Goal: Task Accomplishment & Management: Manage account settings

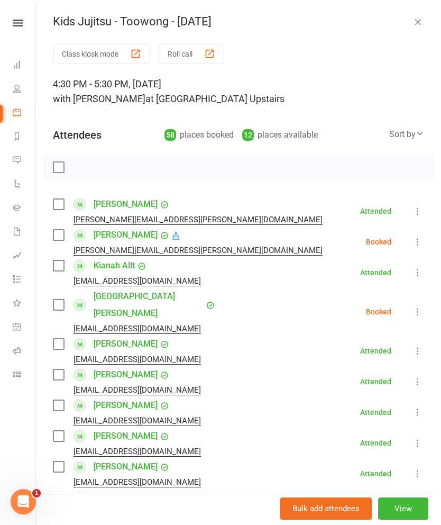
click at [418, 19] on icon "button" at bounding box center [418, 21] width 11 height 11
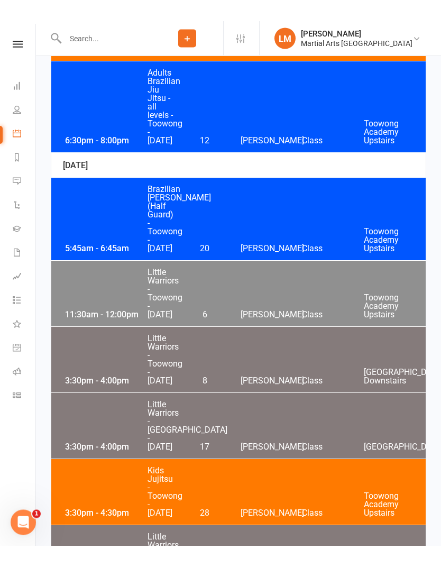
scroll to position [3704, 0]
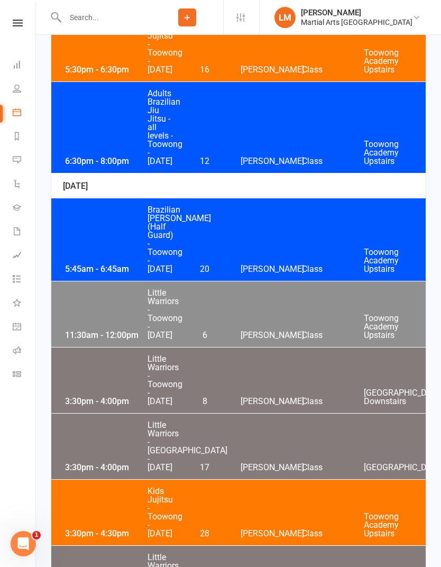
click at [344, 82] on div "5:30pm - 6:30pm Jujitsu - [GEOGRAPHIC_DATA] - [DATE] 16 [PERSON_NAME] Class [GE…" at bounding box center [238, 52] width 375 height 57
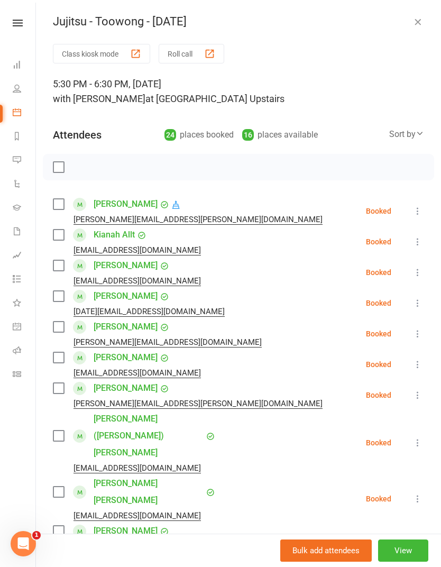
click at [60, 236] on label at bounding box center [58, 235] width 11 height 11
click at [56, 301] on label at bounding box center [58, 296] width 11 height 11
click at [55, 331] on label at bounding box center [58, 327] width 11 height 11
click at [62, 378] on div "[EMAIL_ADDRESS][DOMAIN_NAME]" at bounding box center [129, 373] width 152 height 14
click at [62, 391] on label at bounding box center [58, 388] width 11 height 11
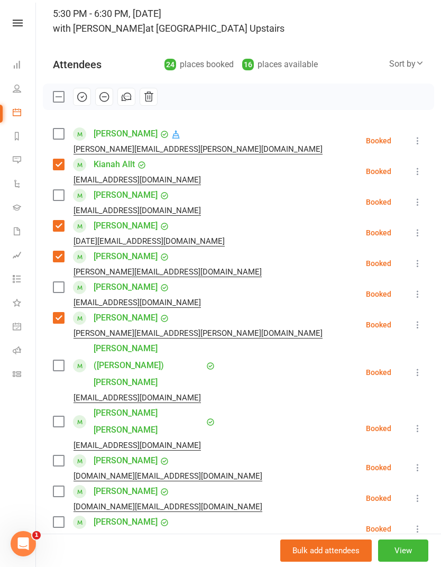
scroll to position [79, 0]
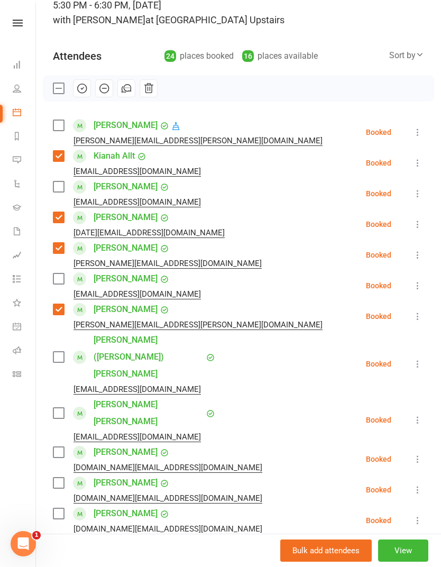
click at [60, 509] on label at bounding box center [58, 514] width 11 height 11
click at [62, 478] on label at bounding box center [58, 483] width 11 height 11
click at [56, 447] on label at bounding box center [58, 452] width 11 height 11
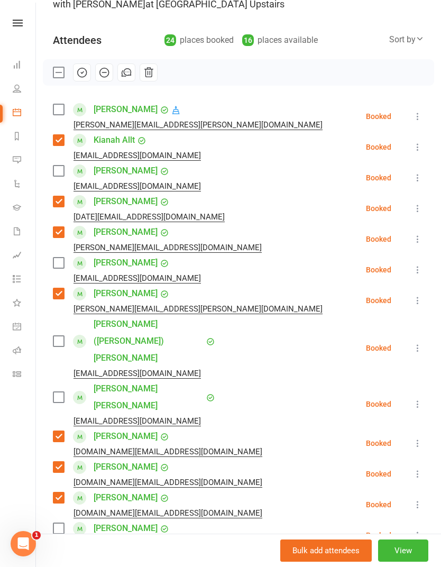
scroll to position [95, 0]
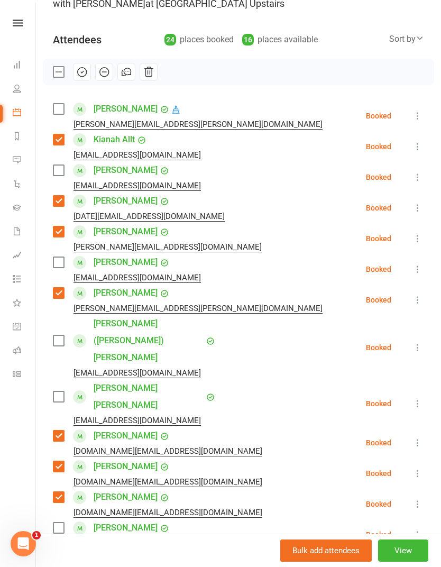
click at [59, 492] on label at bounding box center [58, 497] width 11 height 11
click at [52, 391] on div "Class kiosk mode Roll call 5:30 PM - 6:30 PM, [DATE] with [PERSON_NAME] at [GEO…" at bounding box center [238, 522] width 405 height 1147
click at [57, 431] on label at bounding box center [58, 436] width 11 height 11
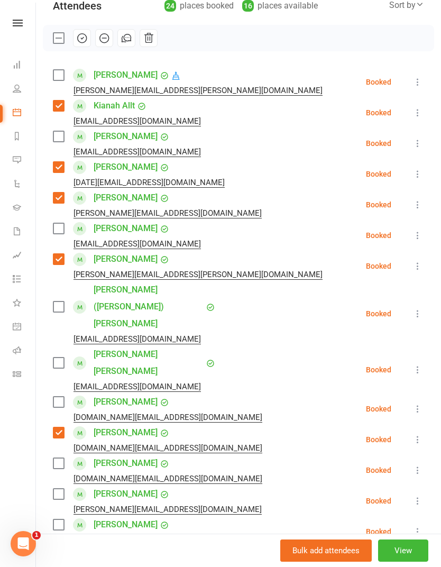
click at [56, 520] on label at bounding box center [58, 525] width 11 height 11
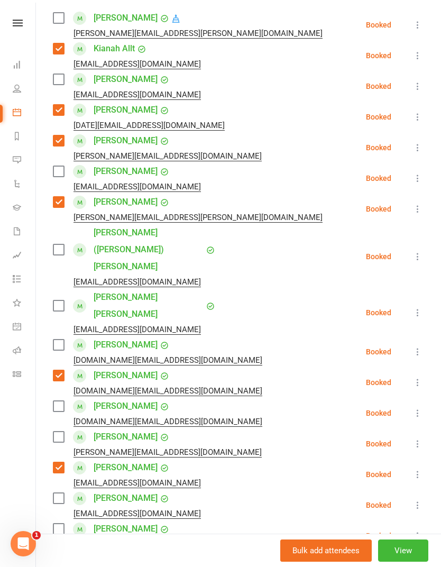
scroll to position [198, 0]
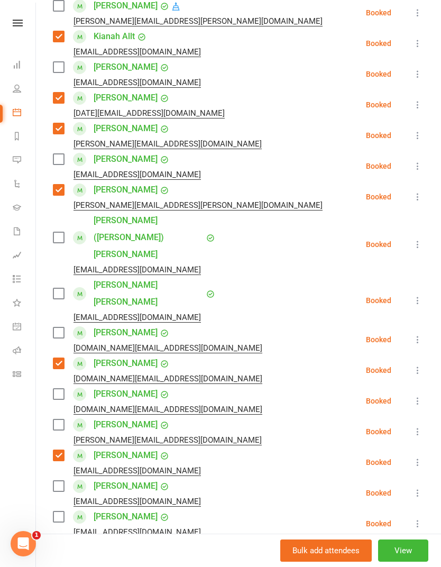
click at [54, 481] on label at bounding box center [58, 486] width 11 height 11
click at [56, 512] on label at bounding box center [58, 517] width 11 height 11
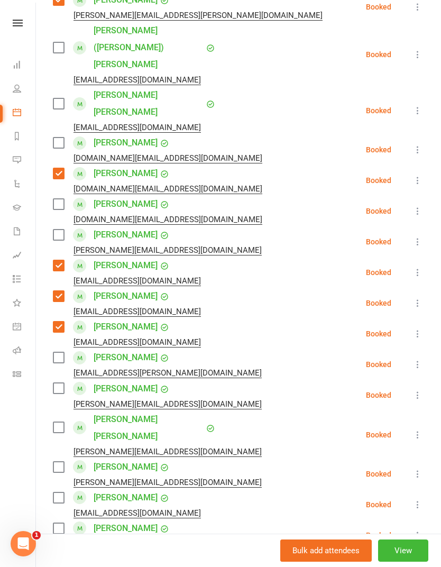
scroll to position [394, 0]
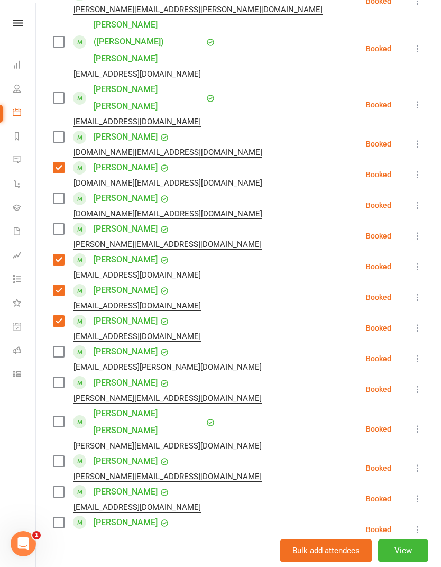
click at [57, 518] on label at bounding box center [58, 523] width 11 height 11
click at [57, 525] on label at bounding box center [58, 553] width 11 height 11
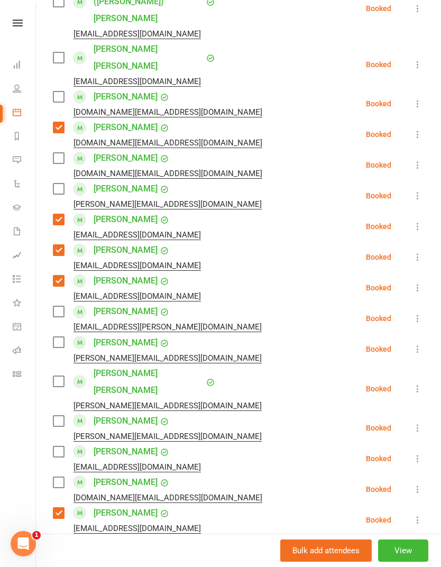
scroll to position [437, 0]
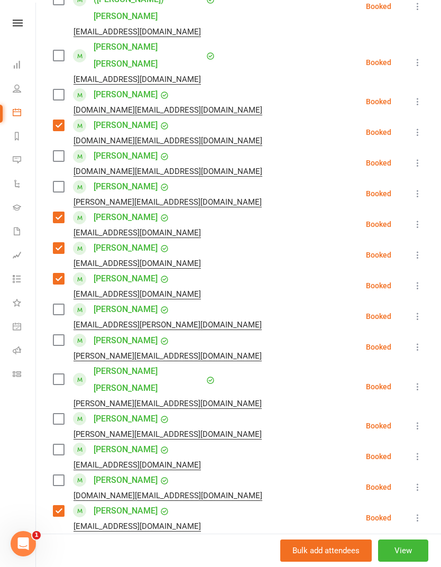
click at [57, 525] on label at bounding box center [58, 542] width 11 height 11
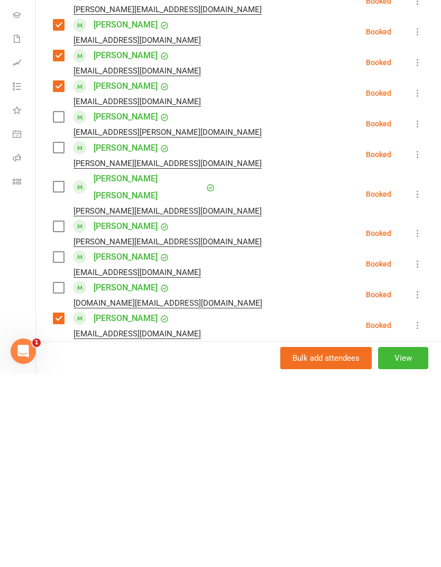
scroll to position [501, 0]
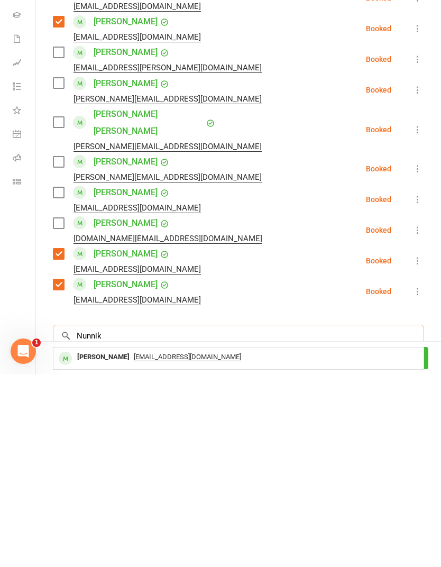
type input "Nunnik"
click at [228, 525] on span "[EMAIL_ADDRESS][DOMAIN_NAME]" at bounding box center [187, 550] width 107 height 8
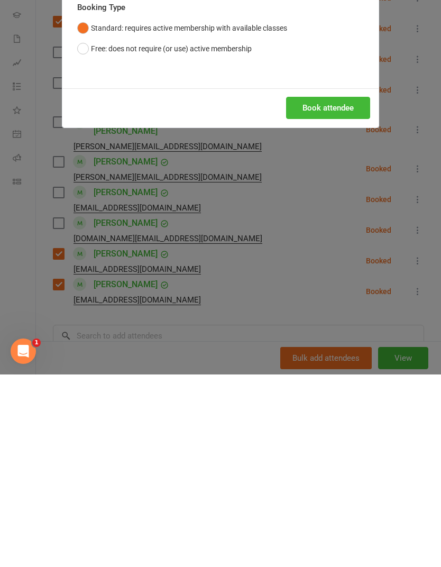
scroll to position [4043, 0]
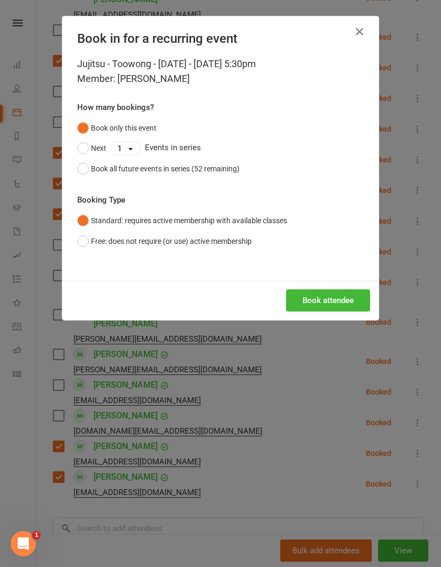
click at [311, 302] on button "Book attendee" at bounding box center [328, 301] width 84 height 22
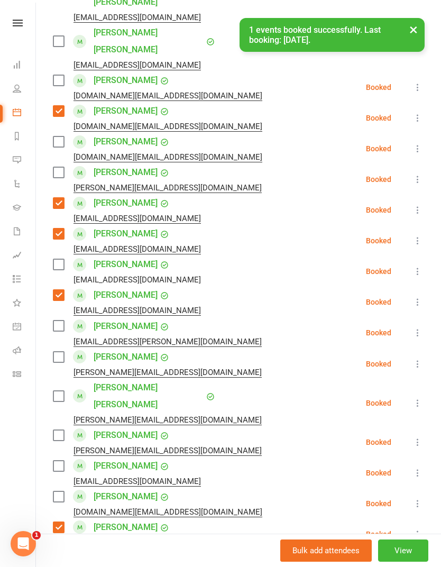
scroll to position [451, 0]
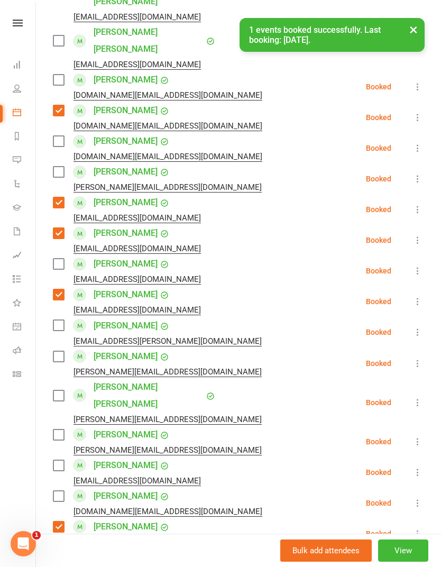
click at [62, 259] on label at bounding box center [58, 264] width 11 height 11
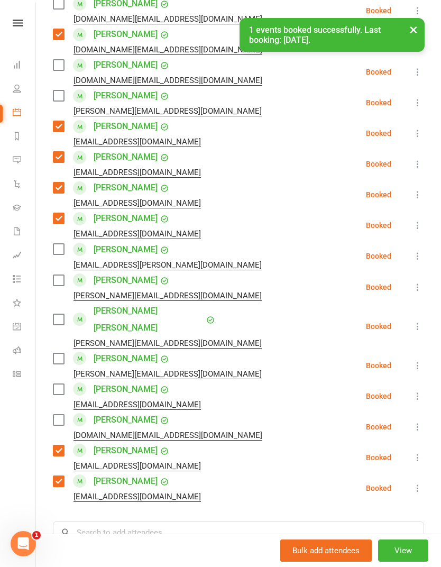
scroll to position [536, 0]
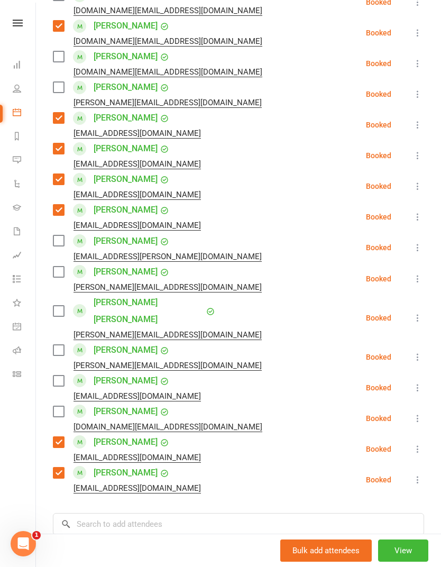
click at [64, 406] on label at bounding box center [58, 411] width 11 height 11
click at [151, 513] on input "search" at bounding box center [239, 524] width 372 height 22
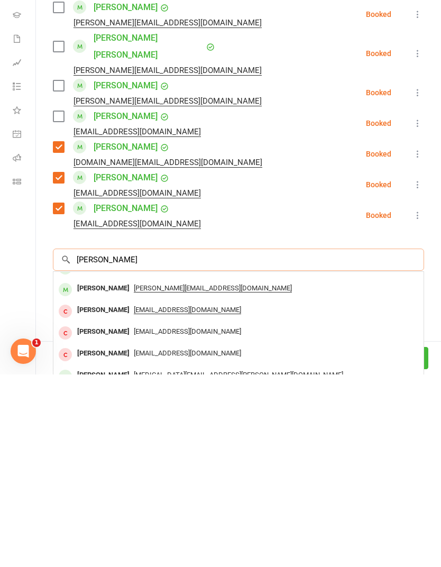
scroll to position [608, 0]
type input "J"
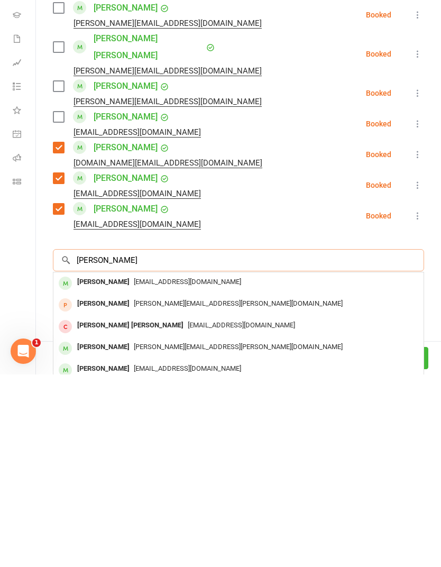
scroll to position [0, 0]
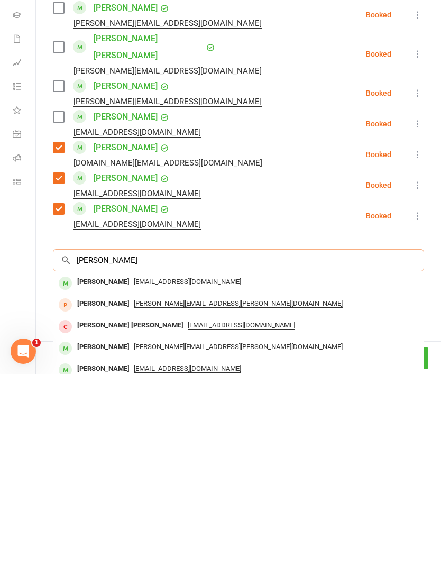
type input "[PERSON_NAME]"
click at [188, 525] on div "[EMAIL_ADDRESS][DOMAIN_NAME]" at bounding box center [239, 561] width 362 height 15
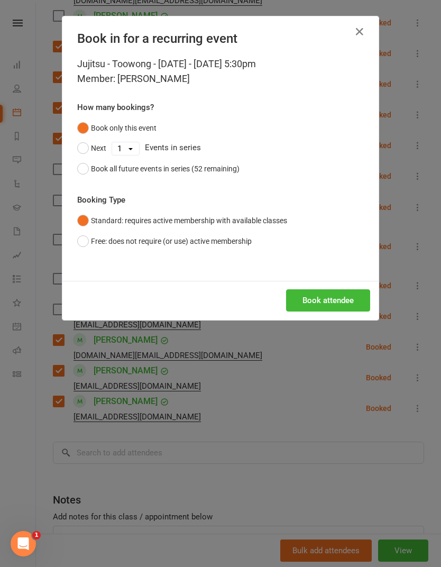
click at [337, 299] on button "Book attendee" at bounding box center [328, 301] width 84 height 22
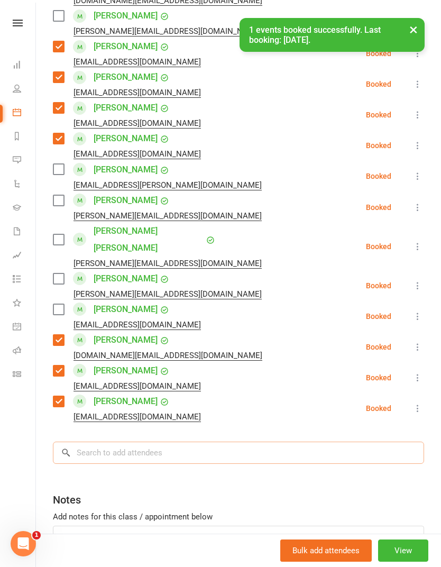
click at [272, 442] on input "search" at bounding box center [239, 453] width 372 height 22
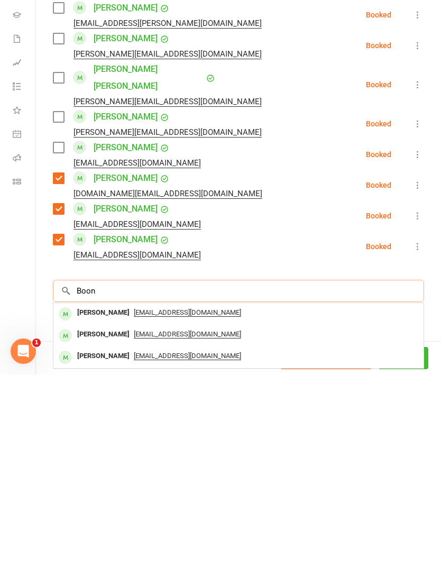
type input "Boon"
click at [189, 523] on span "[EMAIL_ADDRESS][DOMAIN_NAME]" at bounding box center [187, 527] width 107 height 8
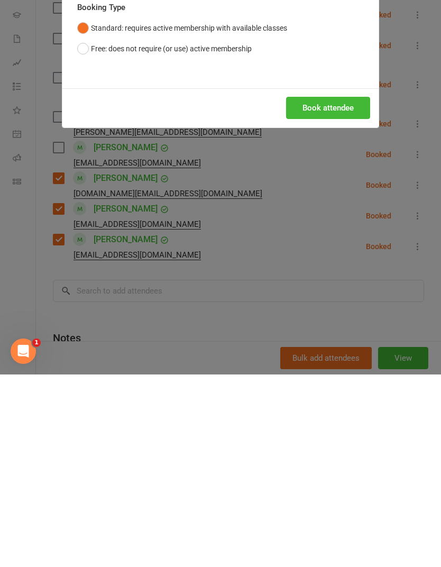
scroll to position [4510, 18]
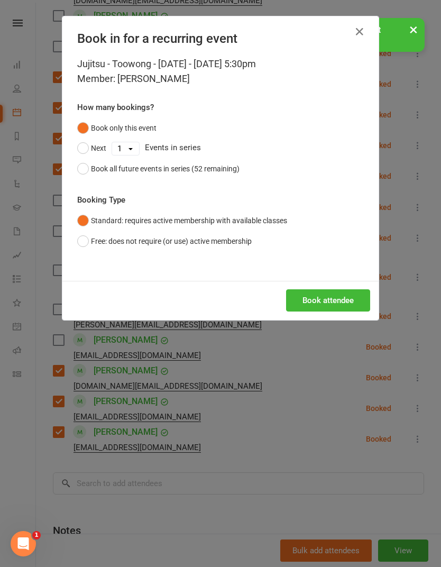
click at [309, 306] on button "Book attendee" at bounding box center [328, 301] width 84 height 22
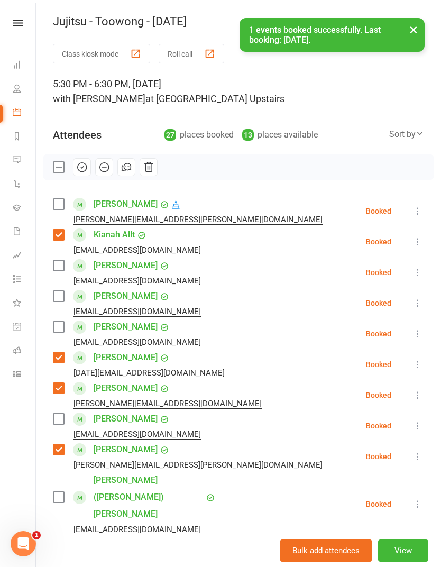
scroll to position [0, 0]
click at [60, 323] on label at bounding box center [58, 327] width 11 height 11
click at [63, 291] on label at bounding box center [58, 296] width 11 height 11
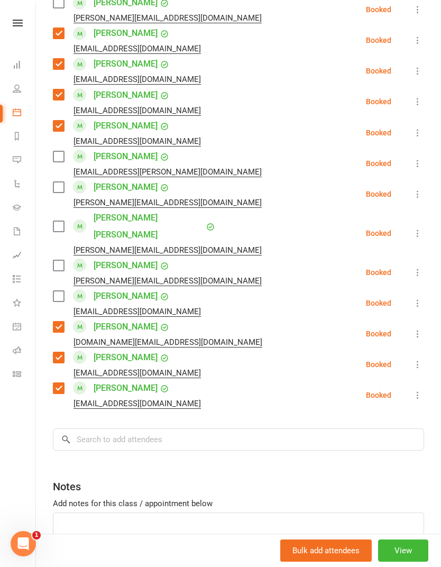
scroll to position [681, 0]
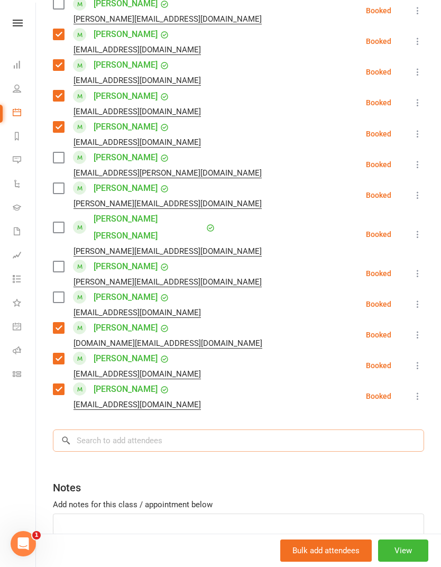
click at [233, 430] on input "search" at bounding box center [239, 441] width 372 height 22
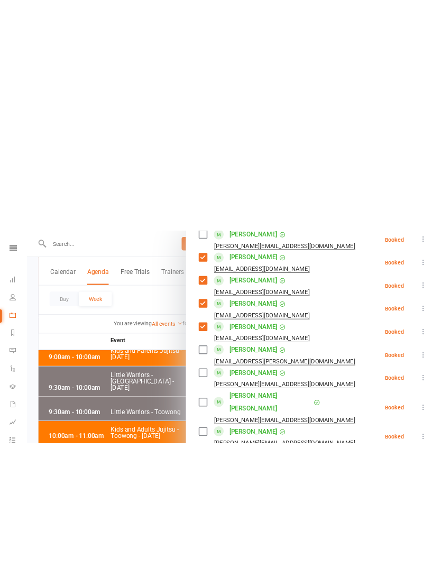
scroll to position [2593, 0]
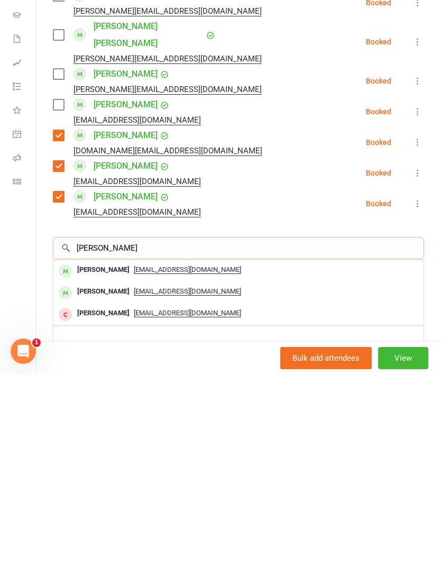
type input "[PERSON_NAME]"
click at [249, 477] on div "[EMAIL_ADDRESS][DOMAIN_NAME]" at bounding box center [239, 484] width 362 height 15
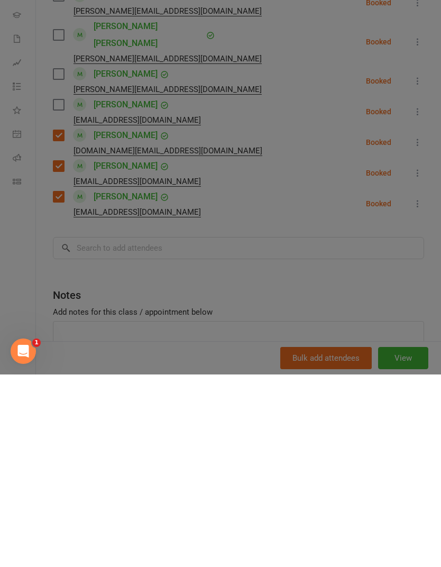
scroll to position [2843, 0]
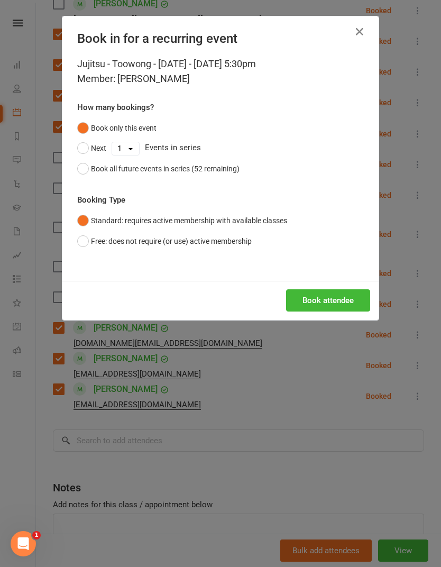
click at [317, 299] on button "Book attendee" at bounding box center [328, 301] width 84 height 22
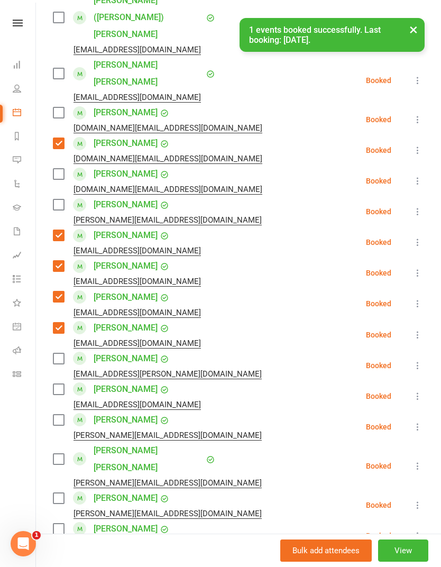
scroll to position [482, 0]
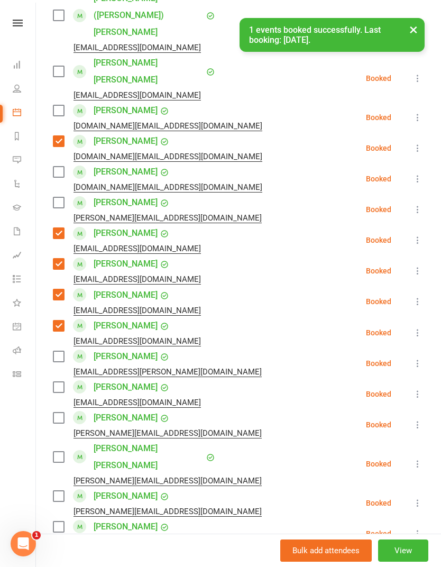
click at [57, 382] on label at bounding box center [58, 387] width 11 height 11
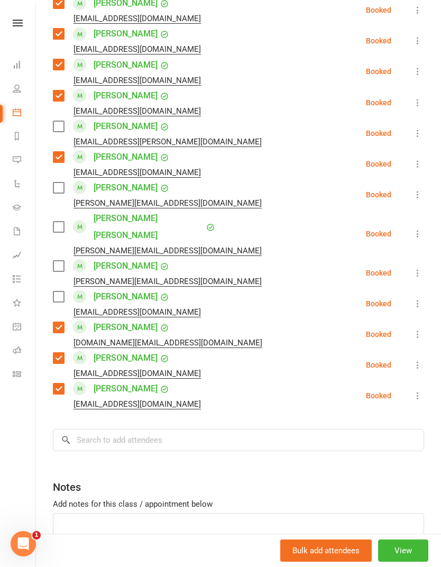
scroll to position [712, 0]
click at [218, 430] on input "search" at bounding box center [239, 441] width 372 height 22
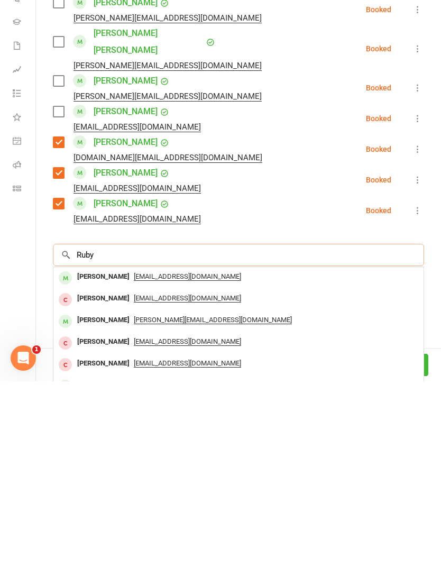
type input "Ruby"
click at [303, 453] on div "[PERSON_NAME] [EMAIL_ADDRESS][DOMAIN_NAME]" at bounding box center [238, 464] width 370 height 22
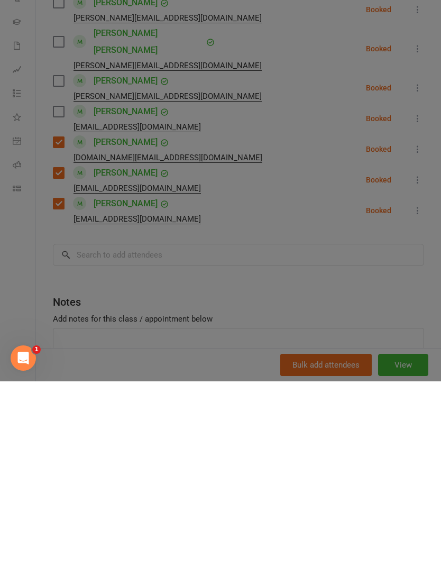
scroll to position [3029, 0]
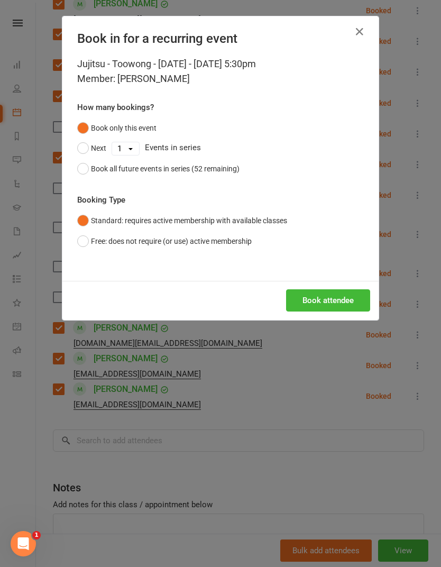
click at [329, 299] on button "Book attendee" at bounding box center [328, 301] width 84 height 22
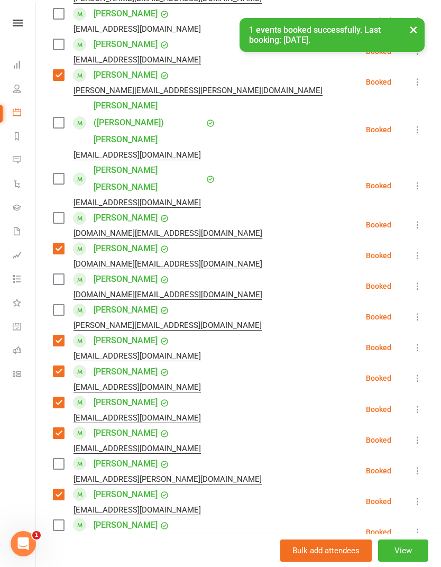
scroll to position [338, 0]
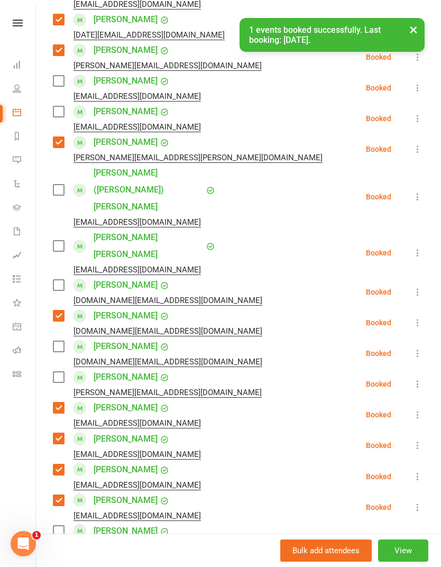
click at [56, 77] on label at bounding box center [58, 81] width 11 height 11
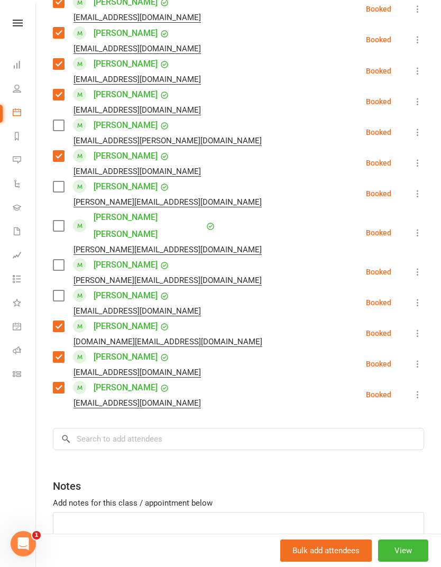
scroll to position [743, 0]
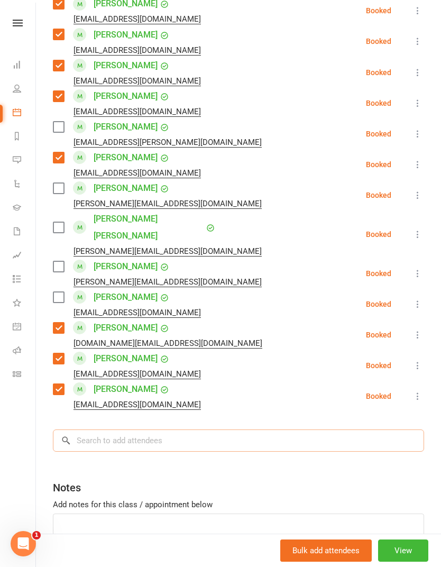
click at [239, 430] on input "search" at bounding box center [239, 441] width 372 height 22
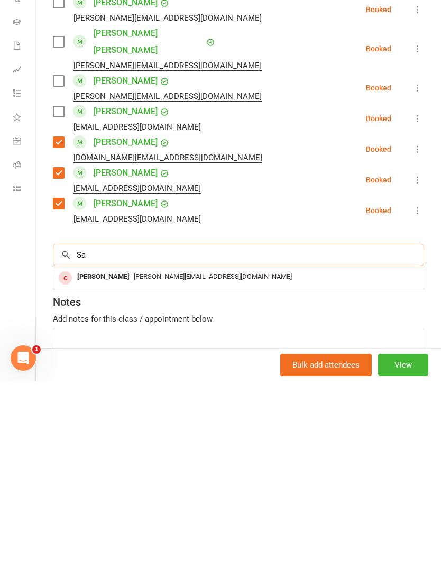
type input "[PERSON_NAME]"
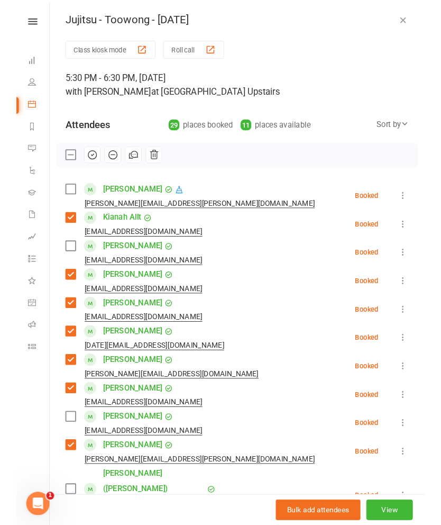
scroll to position [0, 0]
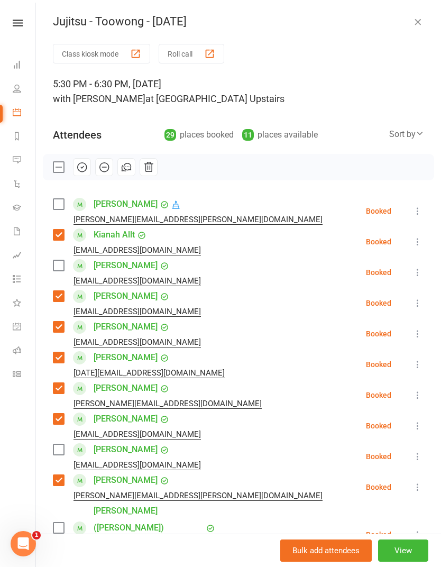
click at [78, 163] on icon "button" at bounding box center [82, 167] width 12 height 12
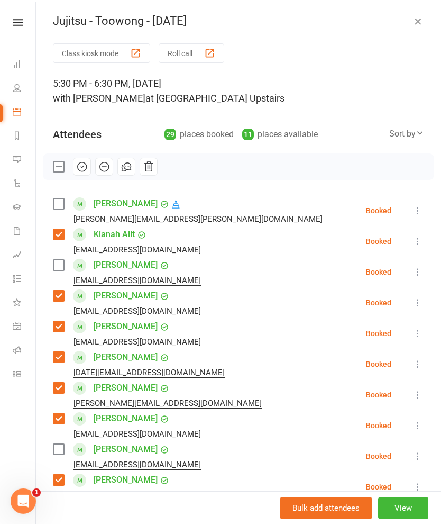
scroll to position [3257, 0]
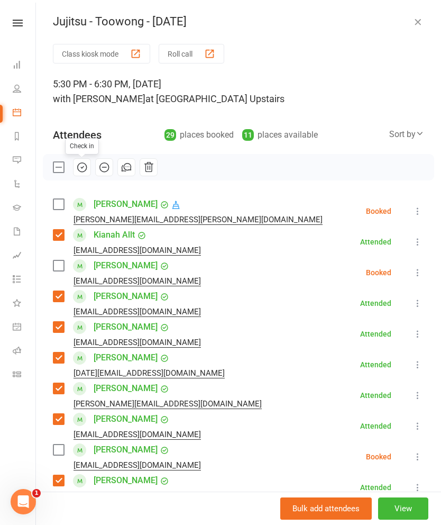
click at [60, 167] on label at bounding box center [58, 167] width 11 height 11
click at [207, 56] on div "button" at bounding box center [209, 53] width 11 height 11
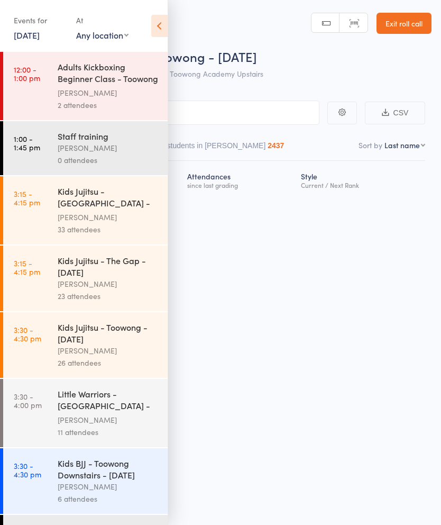
click at [167, 31] on icon at bounding box center [159, 26] width 16 height 22
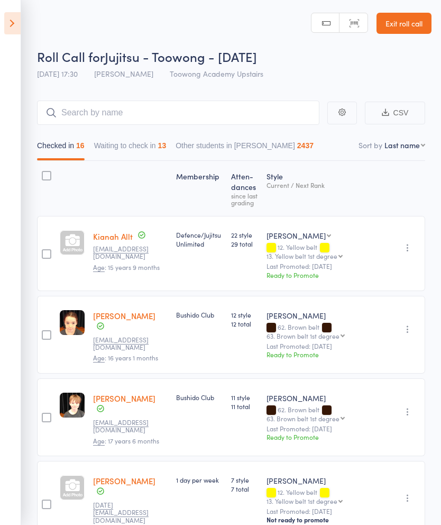
click at [397, 33] on link "Exit roll call" at bounding box center [404, 23] width 55 height 21
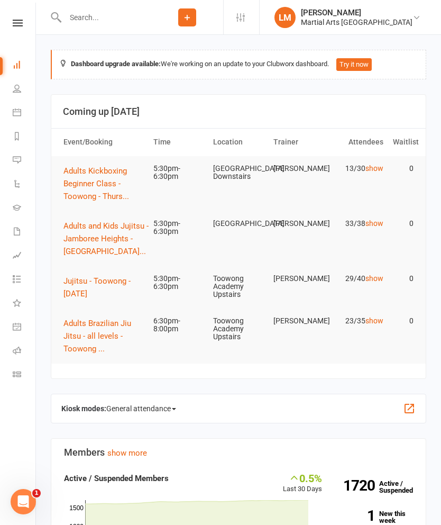
click at [112, 288] on button "Jujitsu - Toowong - [DATE]" at bounding box center [104, 287] width 80 height 25
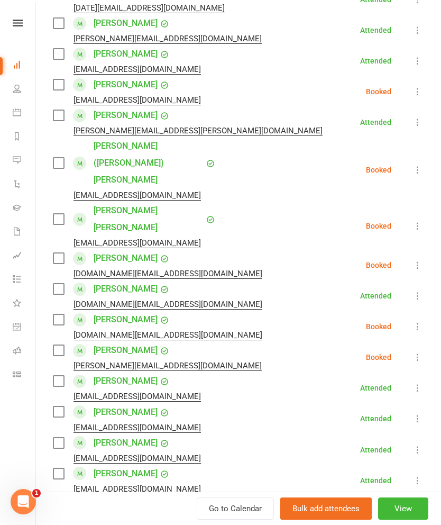
scroll to position [361, 0]
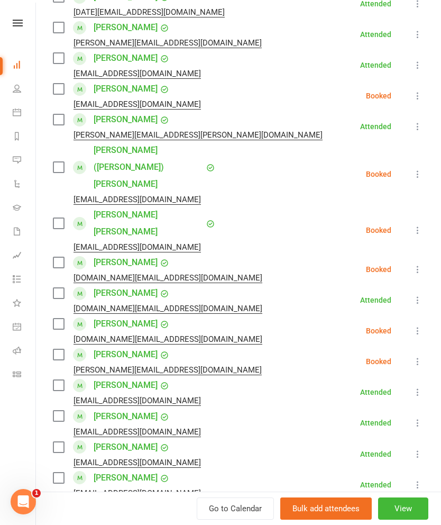
click at [130, 90] on link "[PERSON_NAME]" at bounding box center [126, 88] width 64 height 17
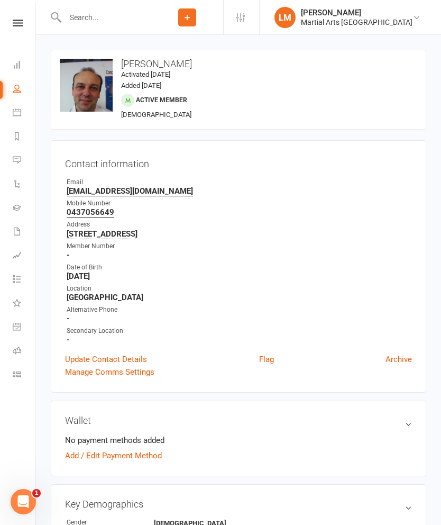
click at [17, 64] on icon at bounding box center [17, 64] width 8 height 8
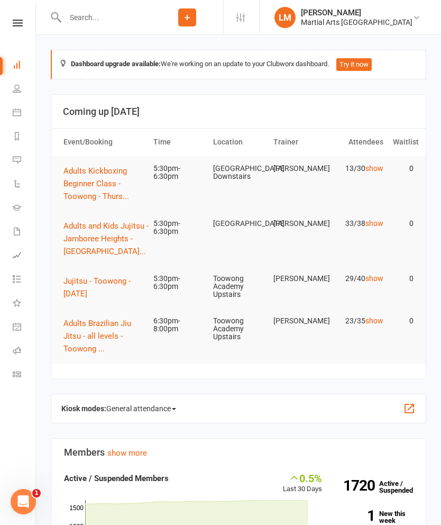
click at [103, 281] on span "Jujitsu - Toowong - [DATE]" at bounding box center [97, 287] width 67 height 22
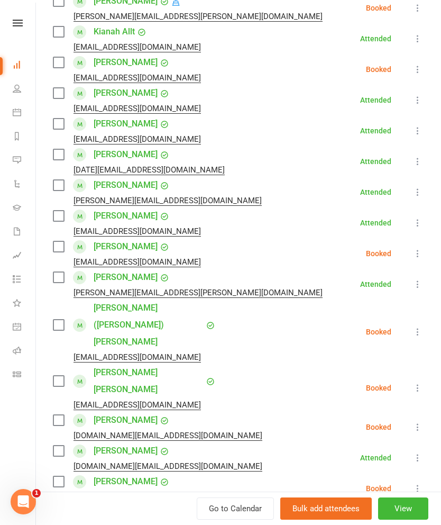
scroll to position [207, 0]
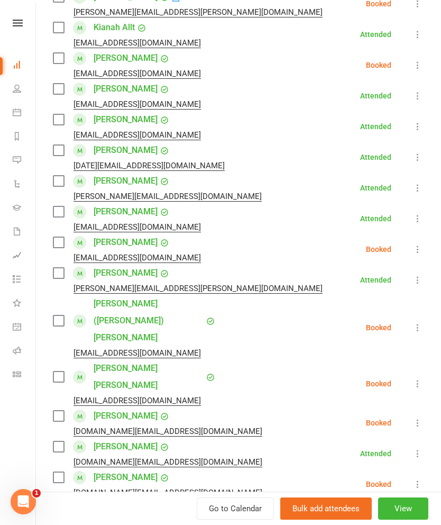
click at [422, 254] on icon at bounding box center [418, 249] width 11 height 11
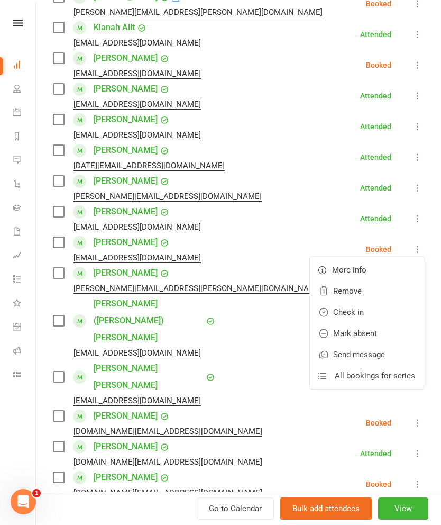
click at [378, 312] on link "Check in" at bounding box center [367, 312] width 114 height 21
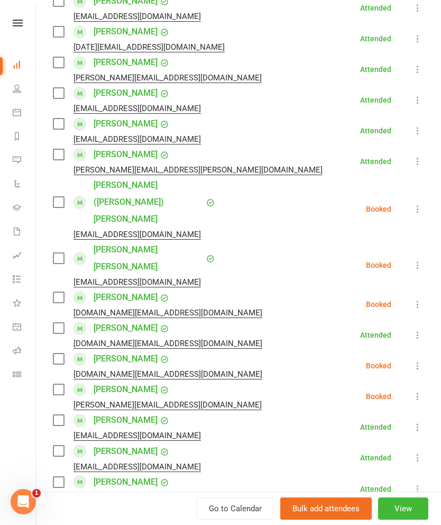
scroll to position [336, 0]
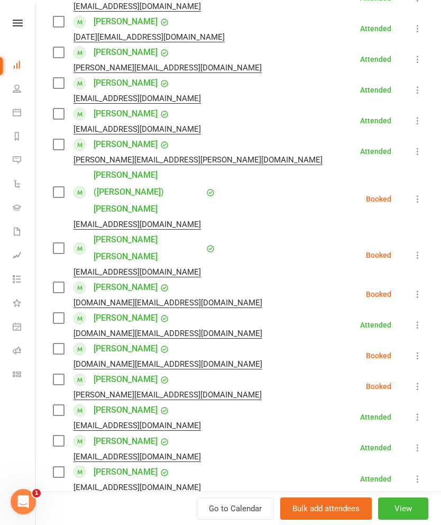
click at [64, 313] on label at bounding box center [58, 318] width 11 height 11
click at [64, 344] on label at bounding box center [58, 349] width 11 height 11
click at [55, 282] on label at bounding box center [58, 287] width 11 height 11
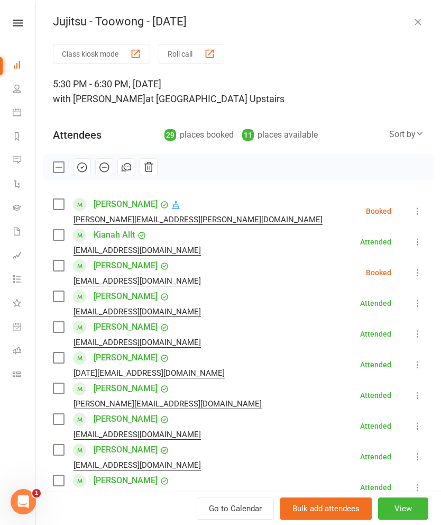
scroll to position [0, 0]
click at [80, 168] on icon "button" at bounding box center [82, 167] width 12 height 12
click at [63, 171] on label at bounding box center [58, 167] width 11 height 11
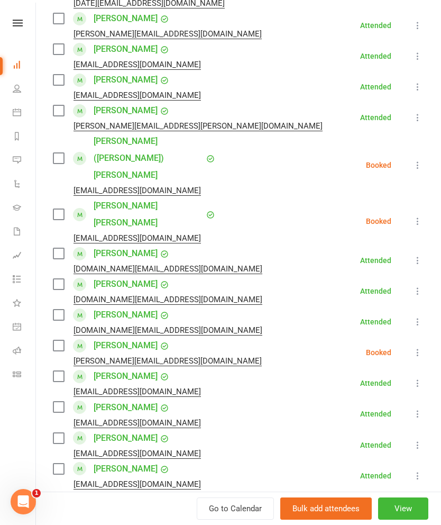
scroll to position [377, 0]
